Goal: Information Seeking & Learning: Learn about a topic

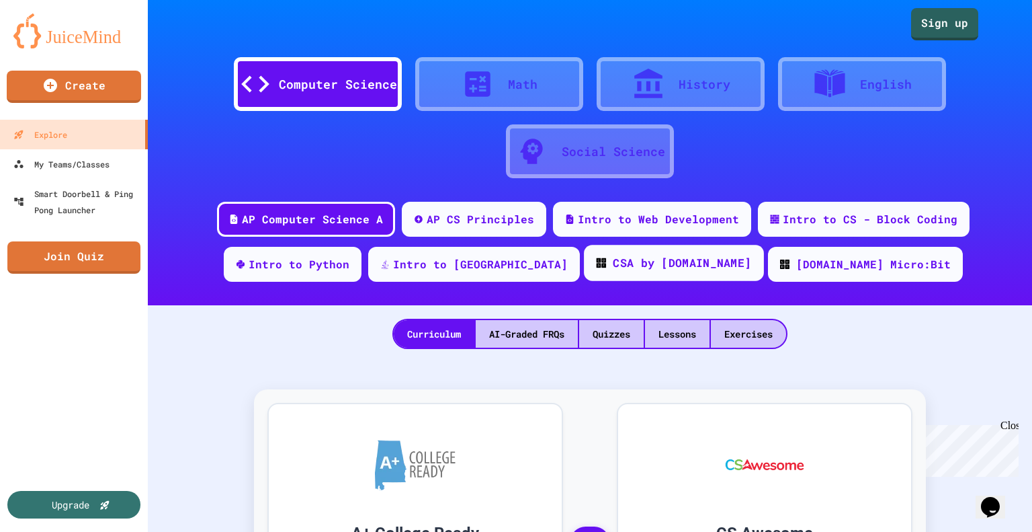
click at [624, 270] on div "CSA by [DOMAIN_NAME]" at bounding box center [682, 263] width 138 height 17
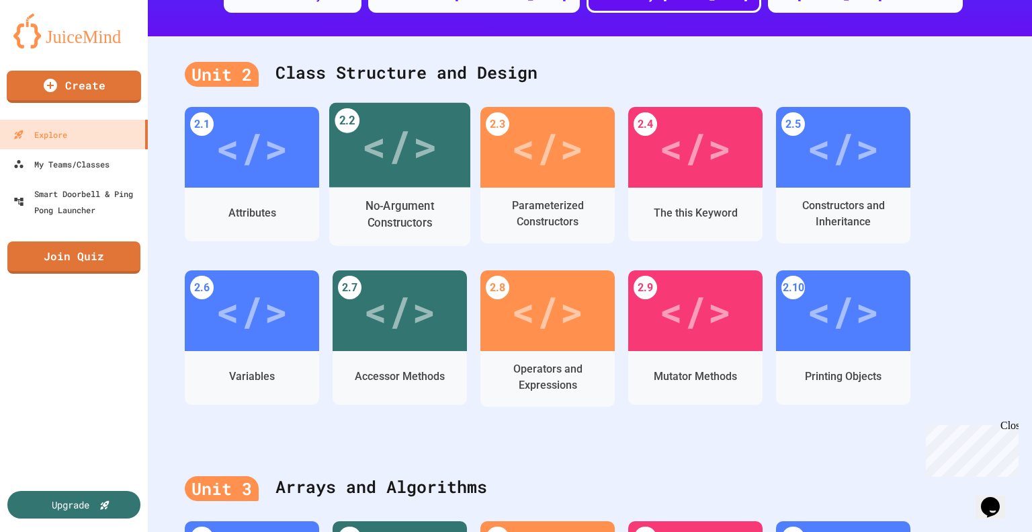
scroll to position [67, 0]
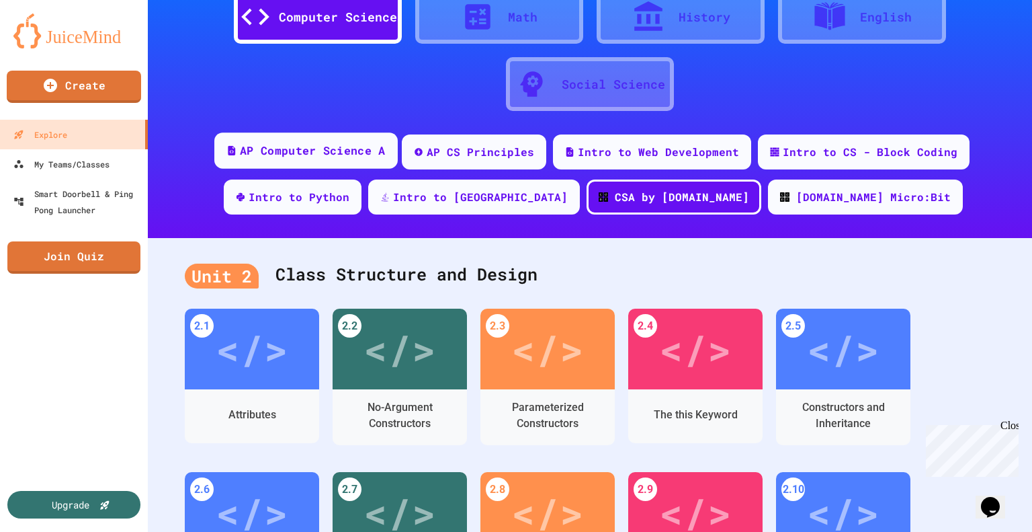
click at [333, 148] on div "AP Computer Science A" at bounding box center [312, 150] width 145 height 17
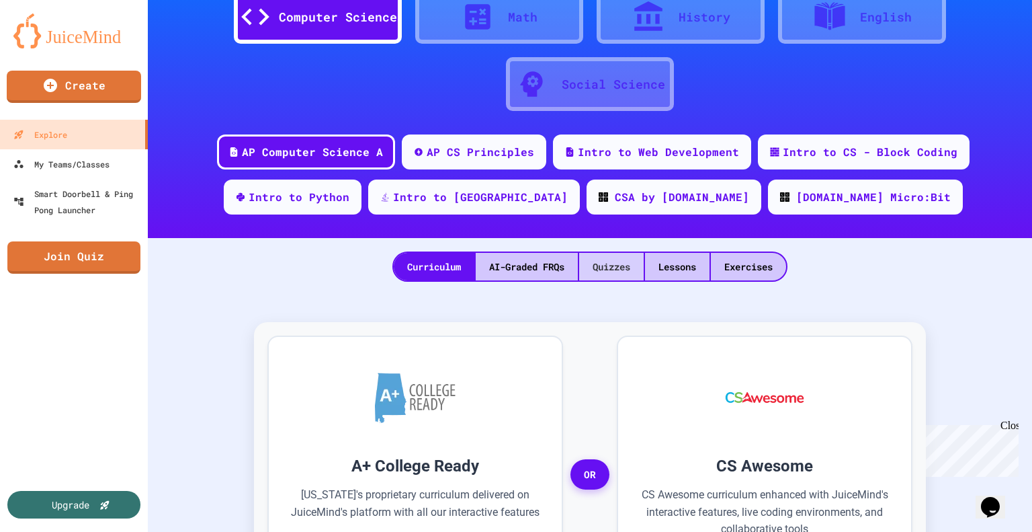
click at [626, 276] on div "Quizzes" at bounding box center [611, 267] width 65 height 28
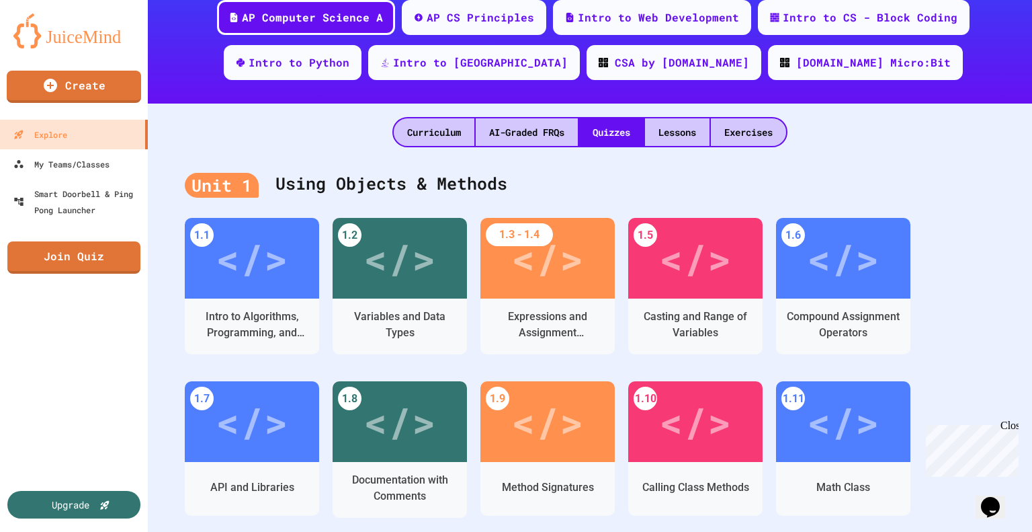
scroll to position [336, 0]
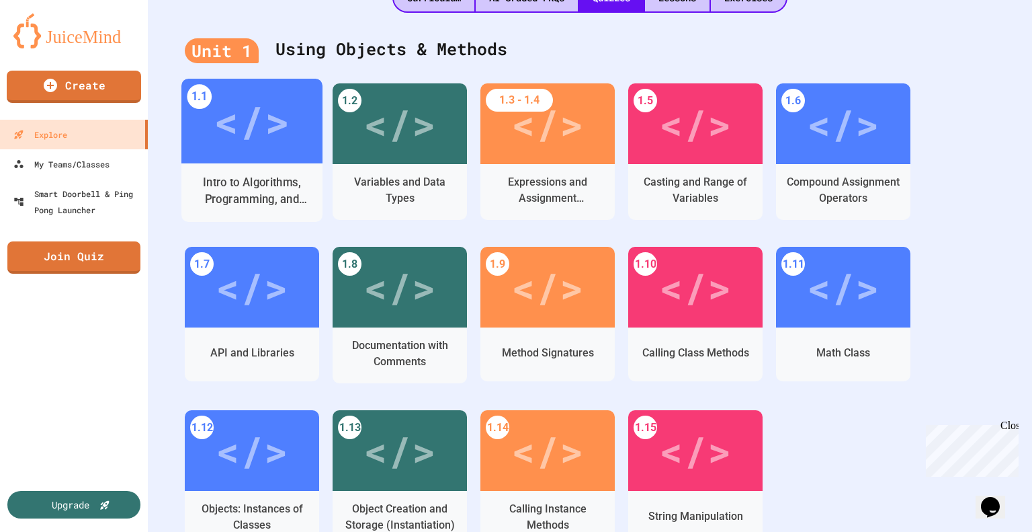
click at [278, 185] on div "Intro to Algorithms, Programming, and Compilers" at bounding box center [252, 191] width 120 height 34
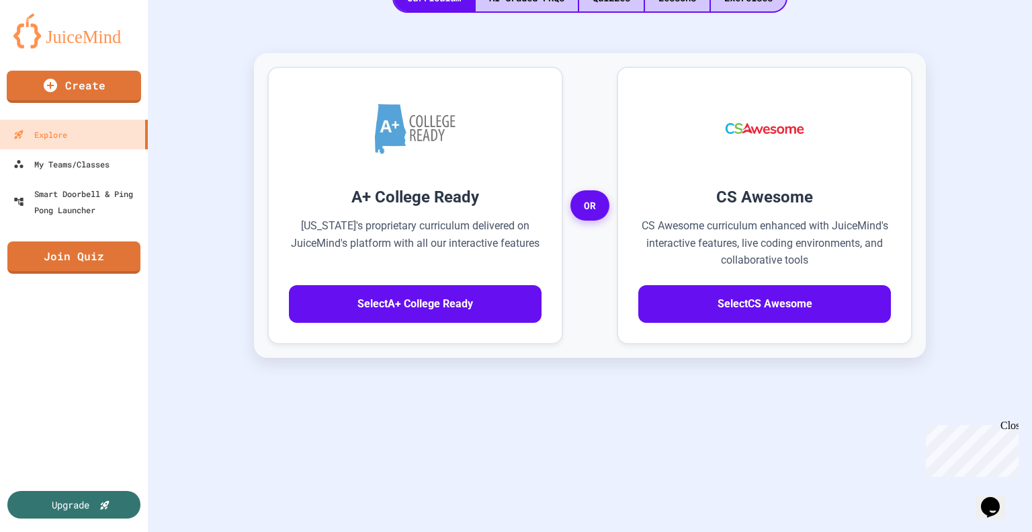
scroll to position [36, 0]
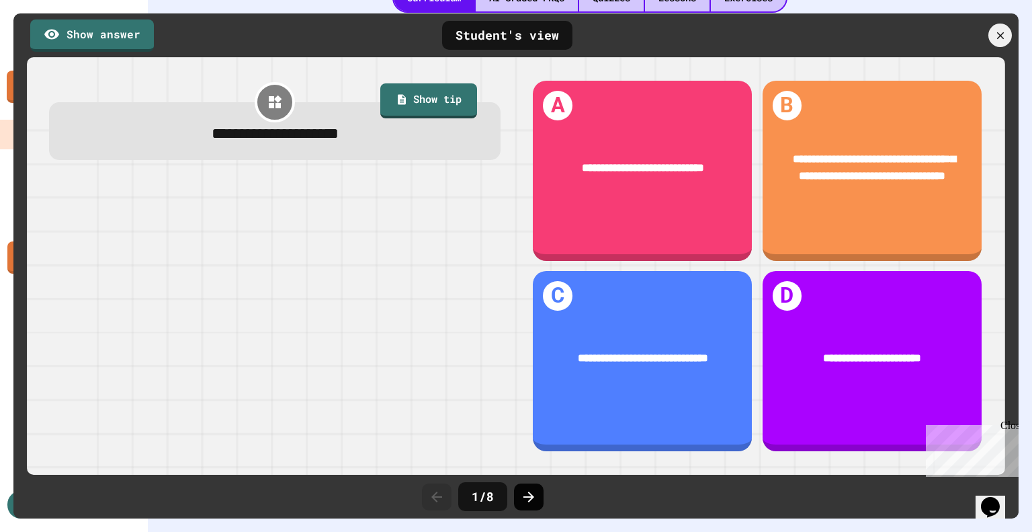
click at [534, 501] on icon at bounding box center [529, 497] width 16 height 16
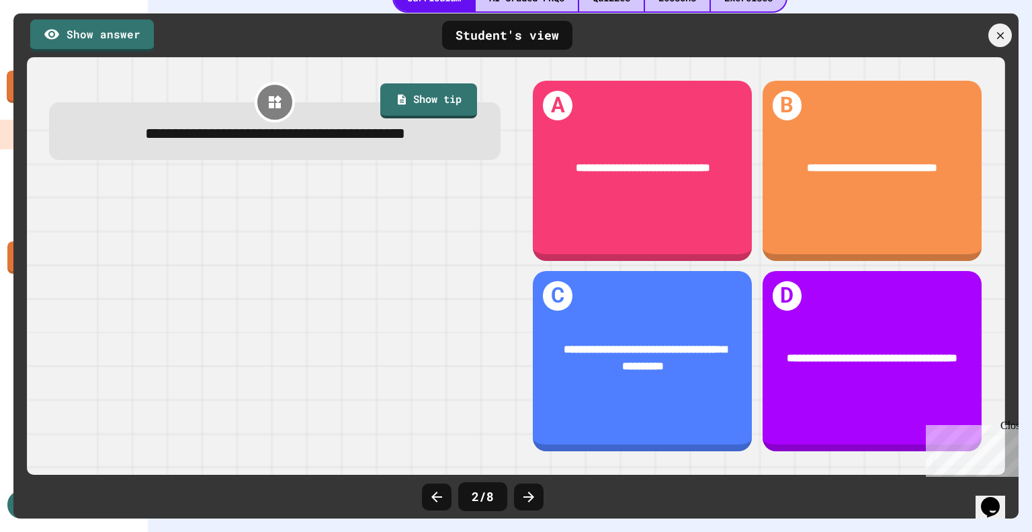
click at [534, 501] on icon at bounding box center [529, 497] width 16 height 16
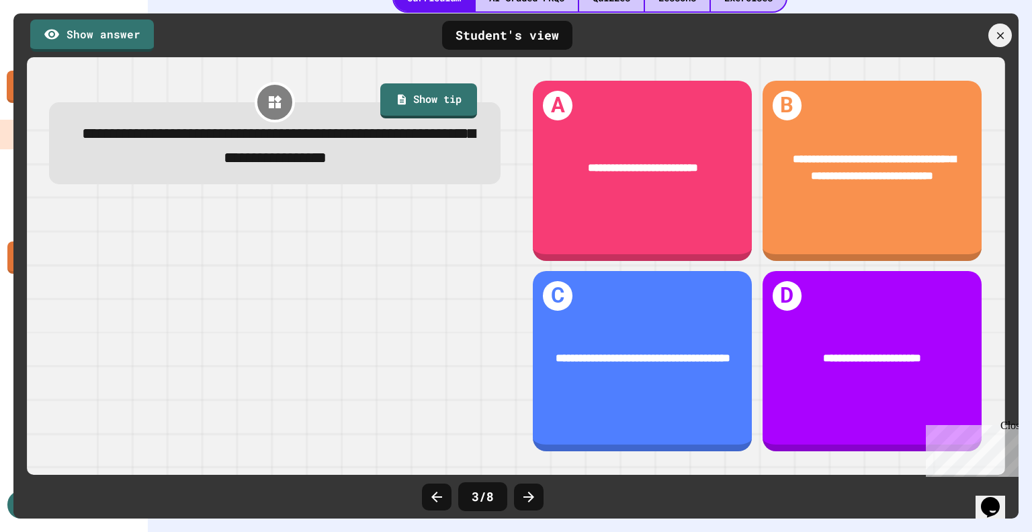
click at [534, 501] on icon at bounding box center [529, 497] width 16 height 16
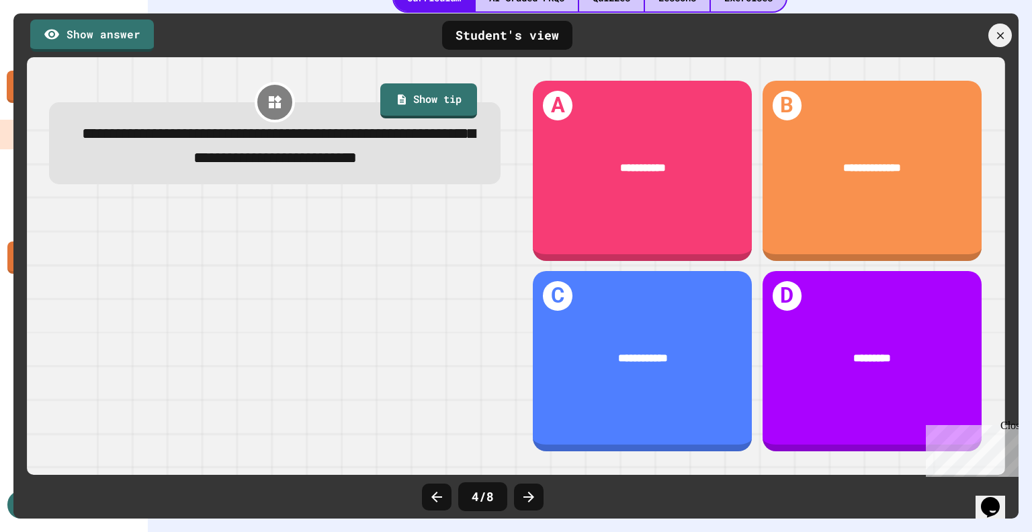
click at [534, 501] on icon at bounding box center [529, 497] width 16 height 16
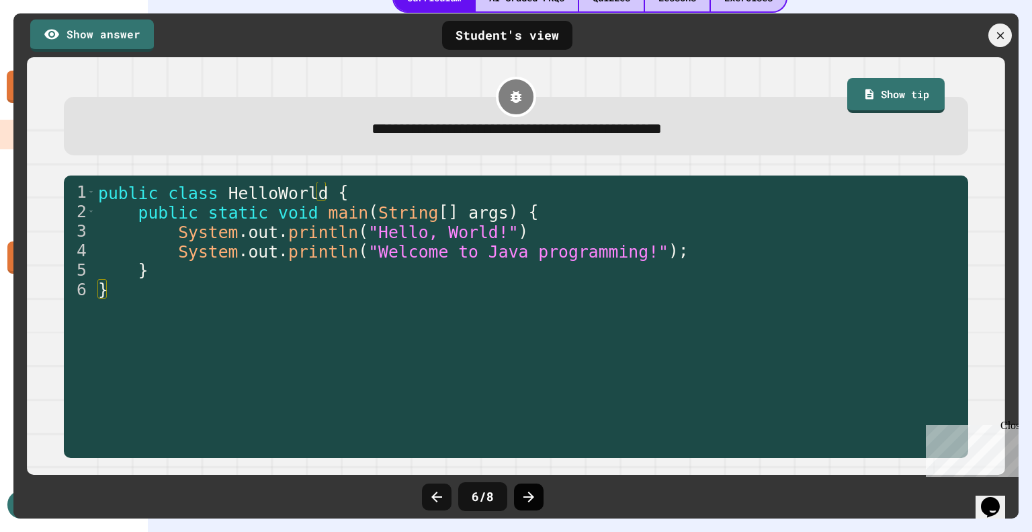
click at [530, 498] on icon at bounding box center [529, 497] width 16 height 16
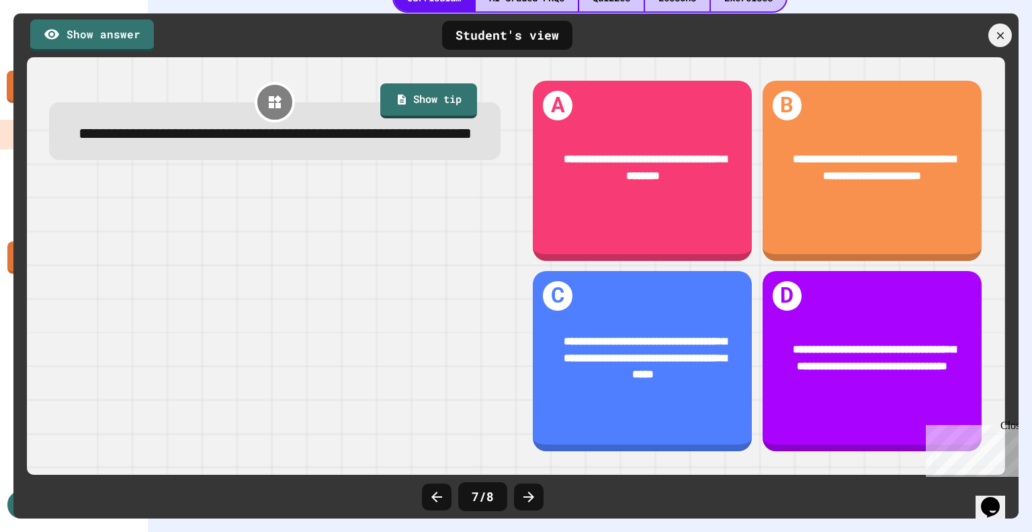
click at [530, 498] on icon at bounding box center [529, 497] width 16 height 16
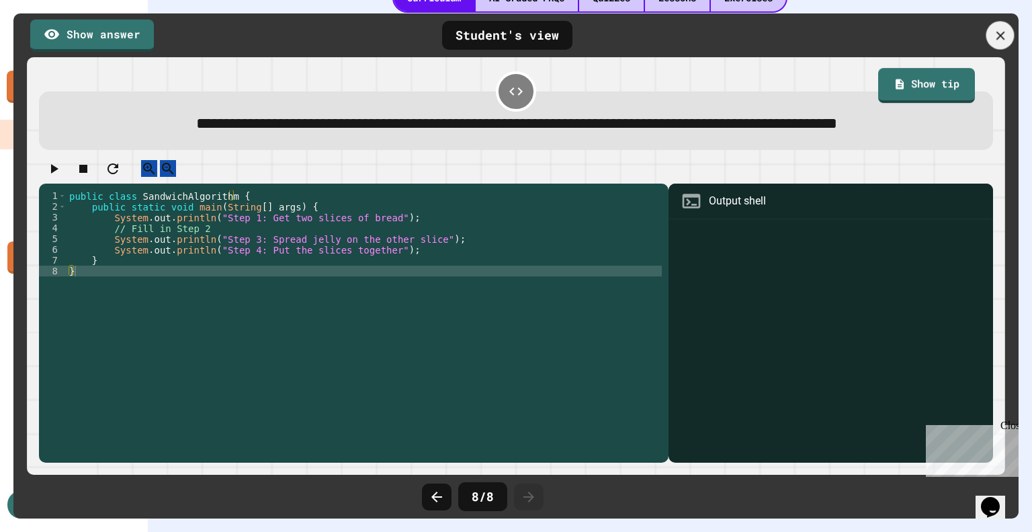
click at [1001, 35] on icon at bounding box center [1000, 35] width 9 height 9
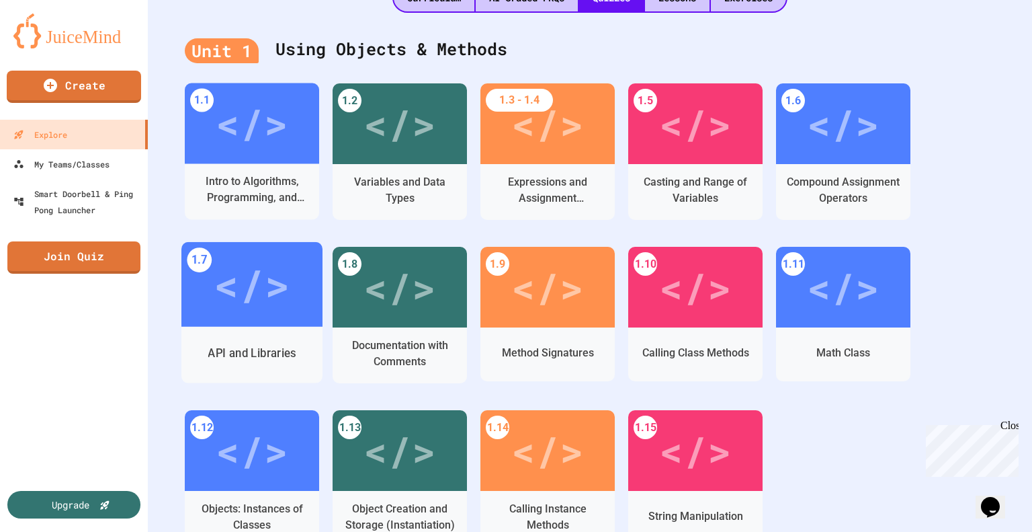
scroll to position [403, 0]
